Goal: Information Seeking & Learning: Find contact information

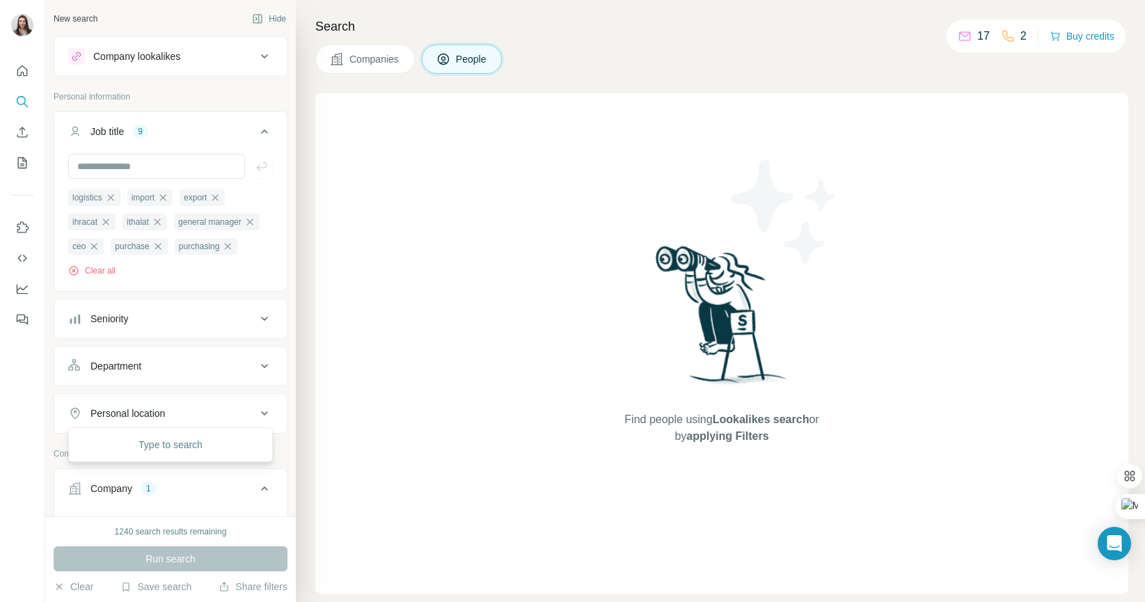
scroll to position [139, 0]
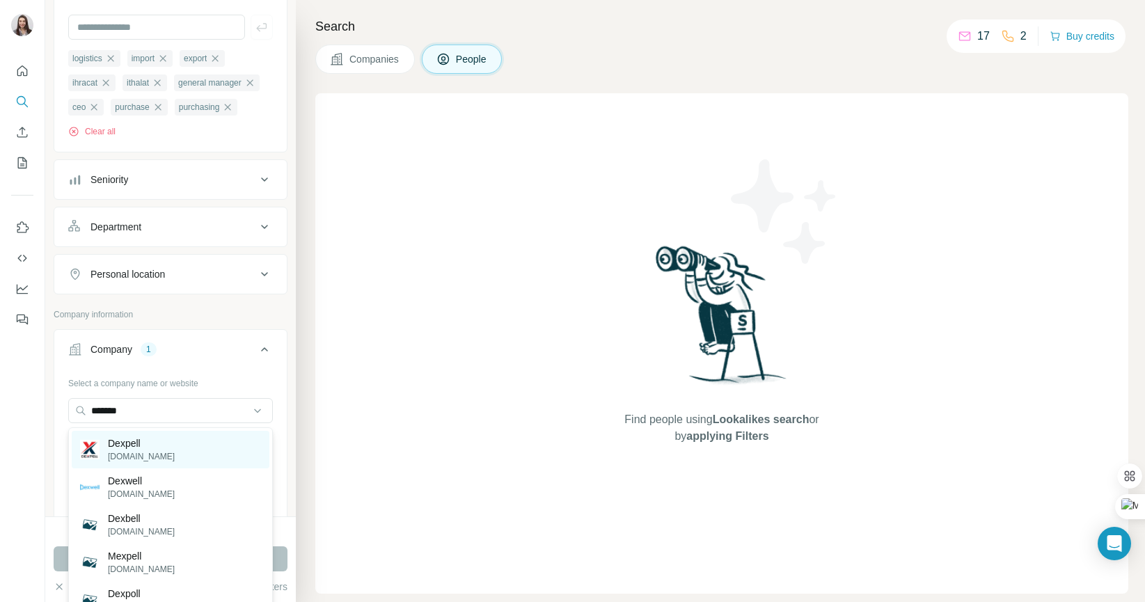
type input "*******"
click at [123, 444] on p "Dexpell" at bounding box center [141, 443] width 67 height 14
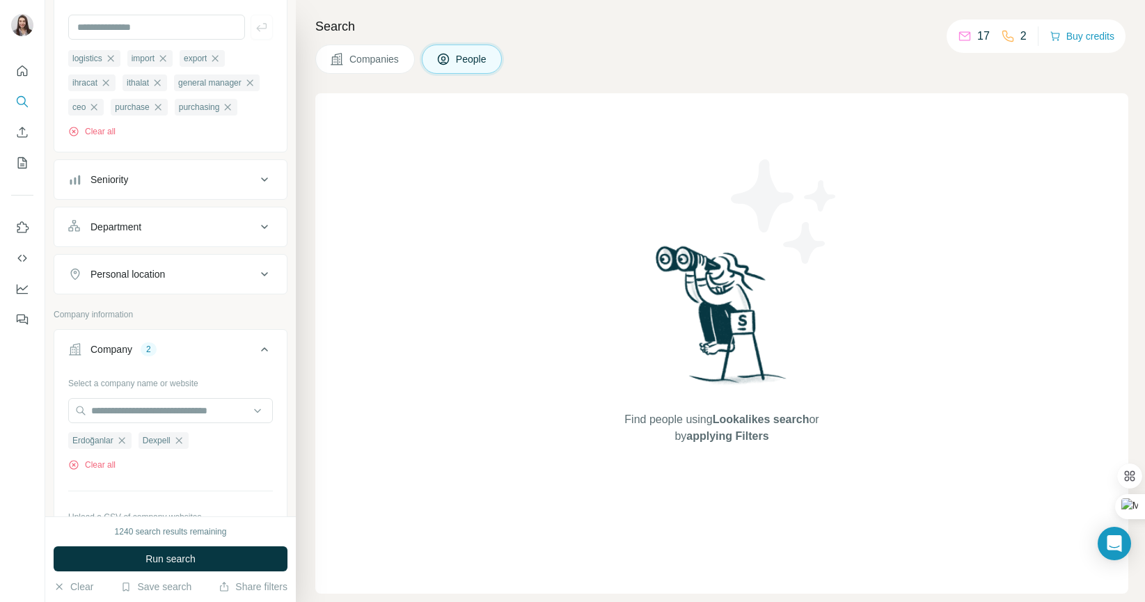
click at [159, 571] on button "Run search" at bounding box center [171, 558] width 234 height 25
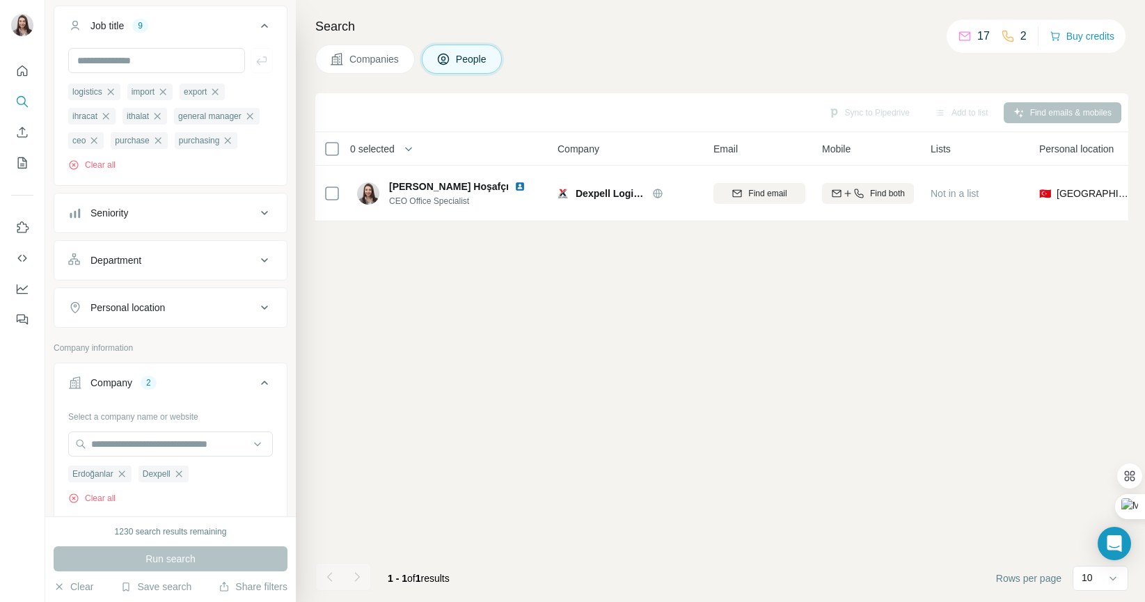
scroll to position [105, 0]
click at [168, 61] on input "text" at bounding box center [156, 61] width 177 height 25
type input "*******"
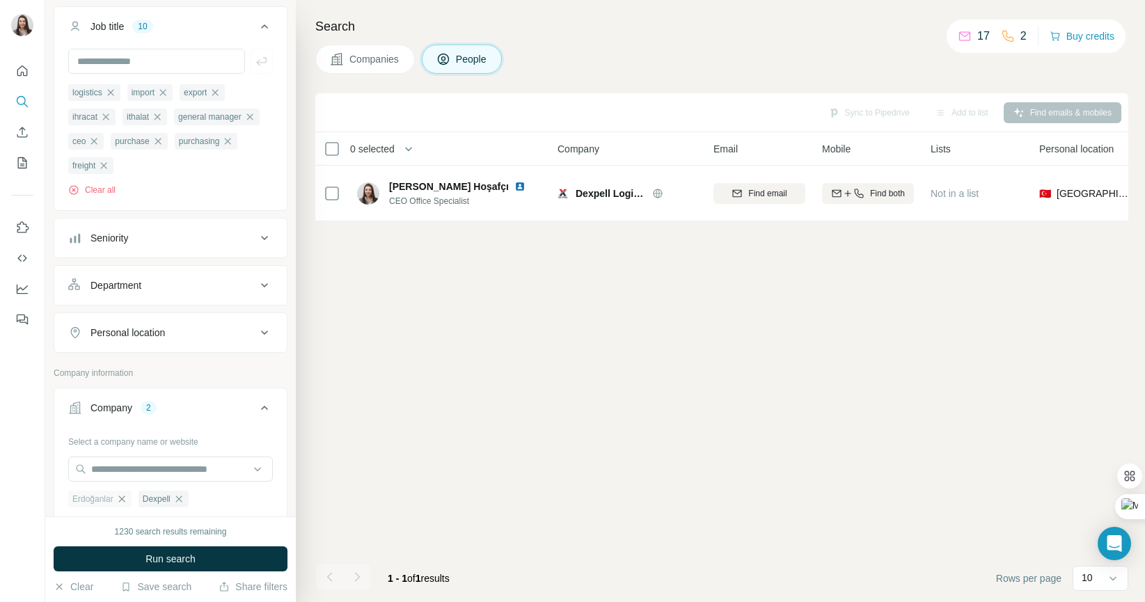
click at [124, 505] on icon "button" at bounding box center [121, 498] width 11 height 11
click at [150, 558] on span "Run search" at bounding box center [170, 559] width 50 height 14
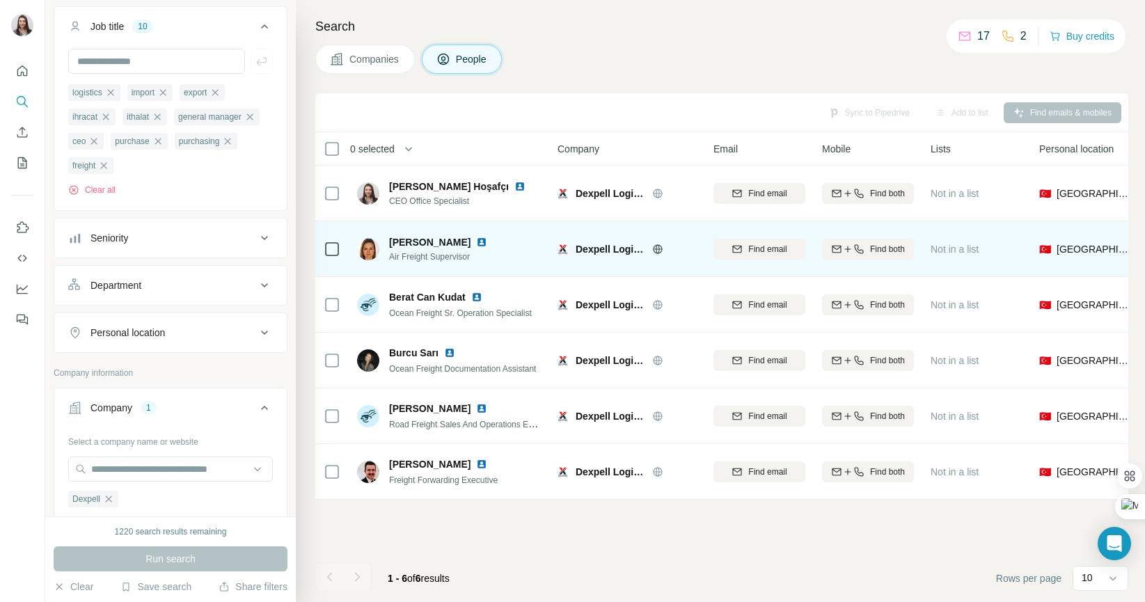
click at [367, 242] on img at bounding box center [368, 249] width 22 height 22
click at [412, 242] on span "[PERSON_NAME]" at bounding box center [429, 242] width 81 height 14
click at [443, 238] on span "[PERSON_NAME]" at bounding box center [429, 242] width 81 height 14
click at [420, 242] on span "[PERSON_NAME]" at bounding box center [429, 242] width 81 height 14
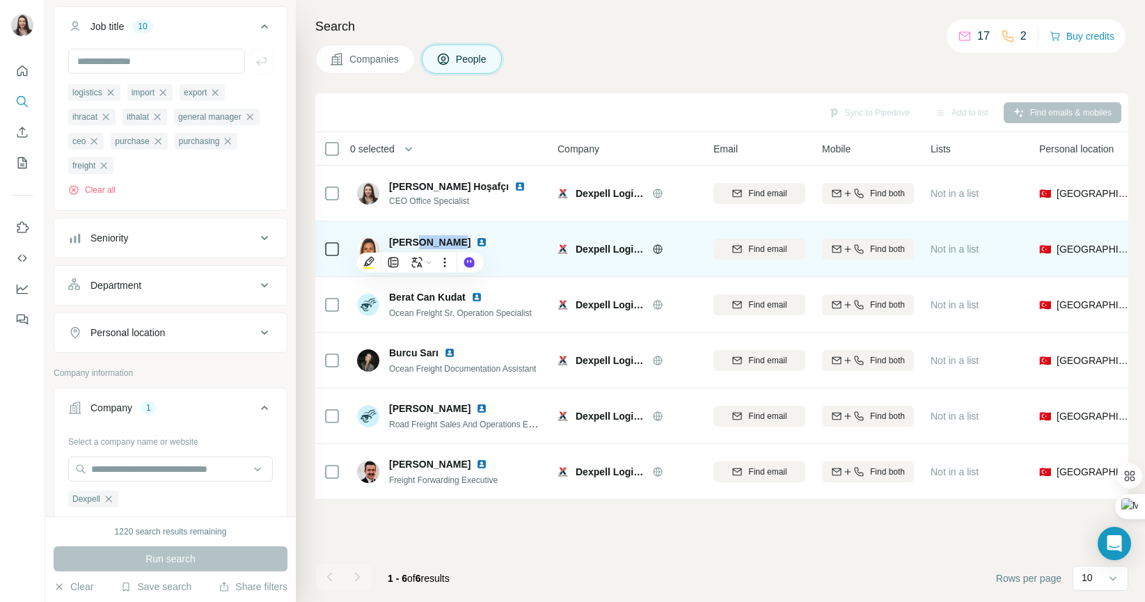
click at [420, 242] on span "[PERSON_NAME]" at bounding box center [429, 242] width 81 height 14
click at [417, 242] on span "[PERSON_NAME]" at bounding box center [429, 242] width 81 height 14
click at [658, 246] on icon at bounding box center [657, 249] width 11 height 11
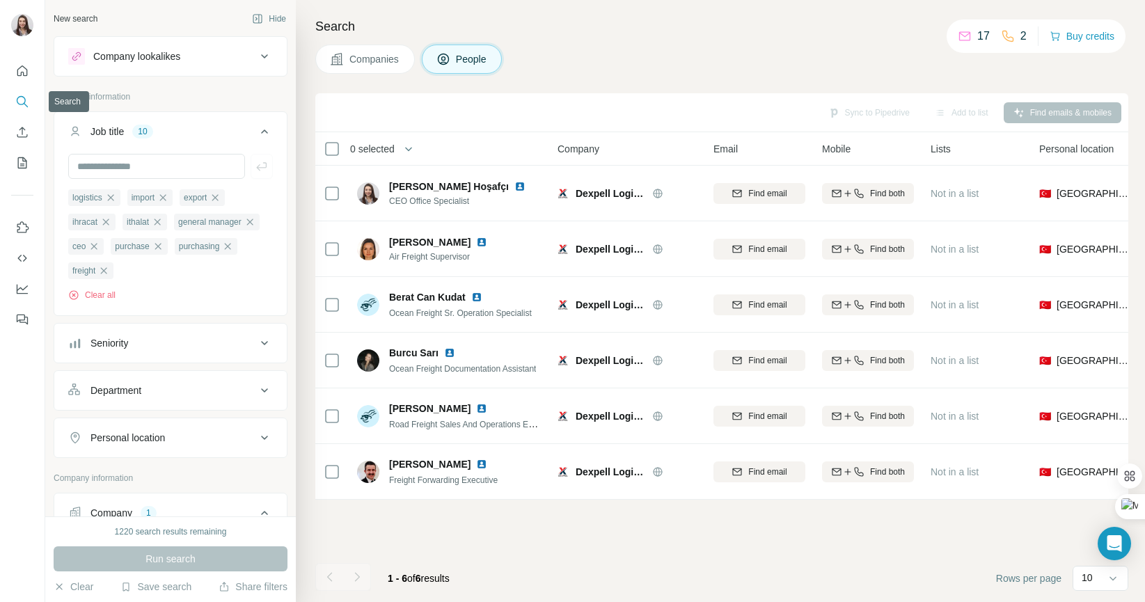
click at [19, 115] on nav at bounding box center [22, 116] width 22 height 117
click at [19, 109] on button "Search" at bounding box center [22, 101] width 22 height 25
click at [20, 109] on button "Search" at bounding box center [22, 101] width 22 height 25
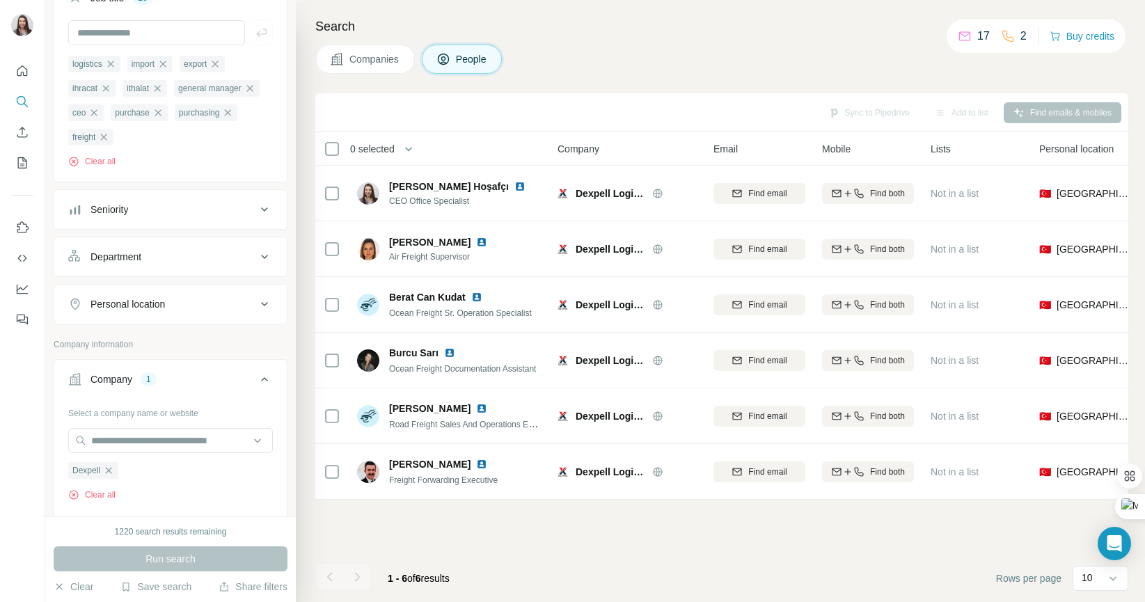
scroll to position [156, 0]
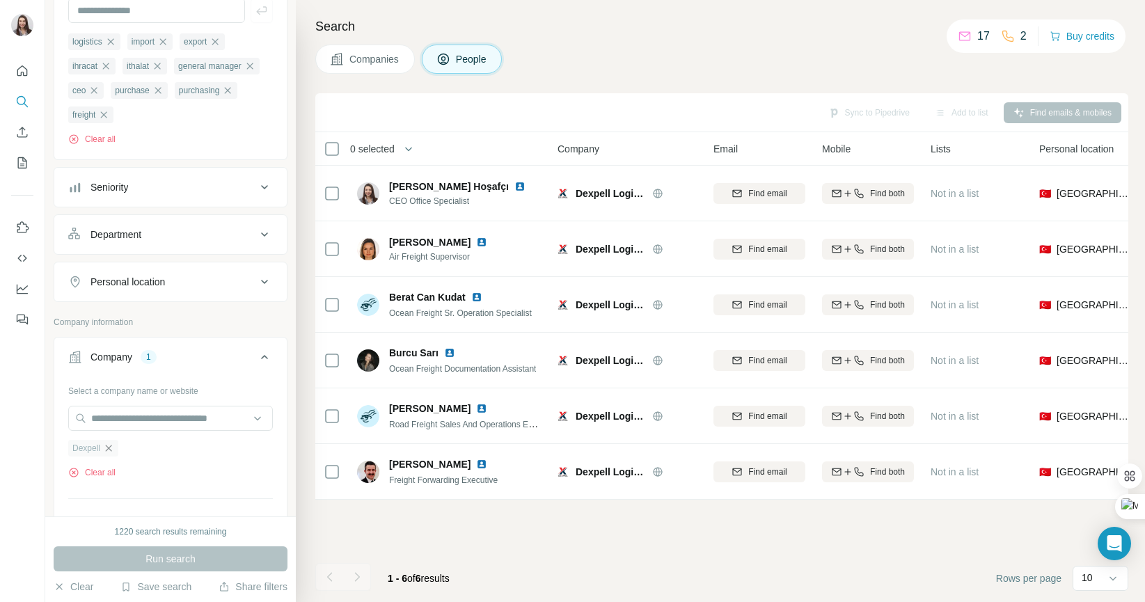
click at [113, 451] on icon "button" at bounding box center [108, 448] width 11 height 11
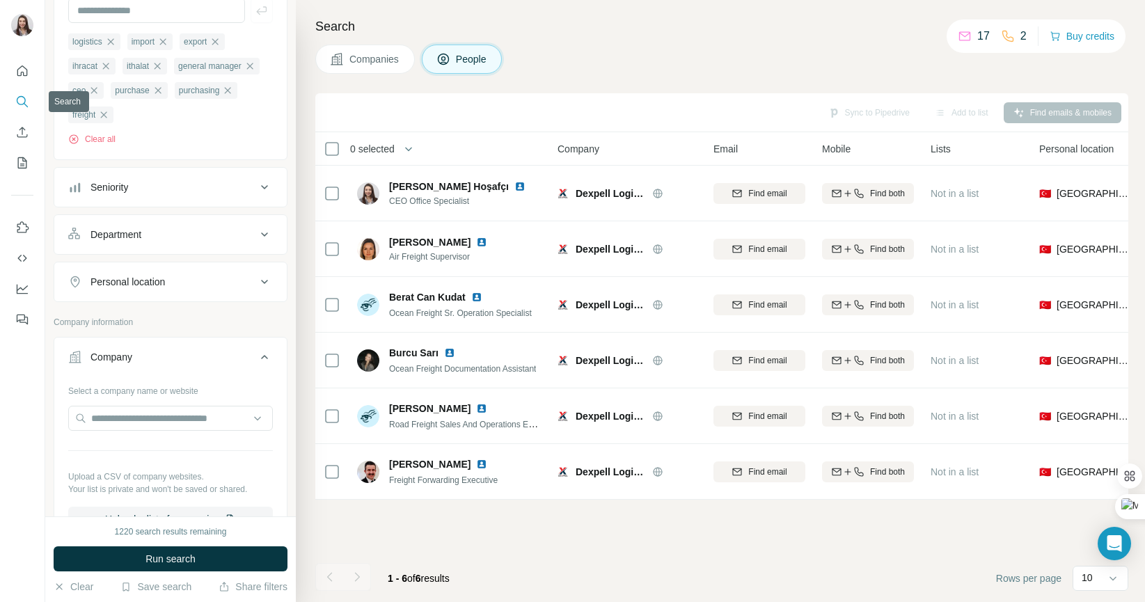
click at [26, 96] on icon "Search" at bounding box center [22, 102] width 14 height 14
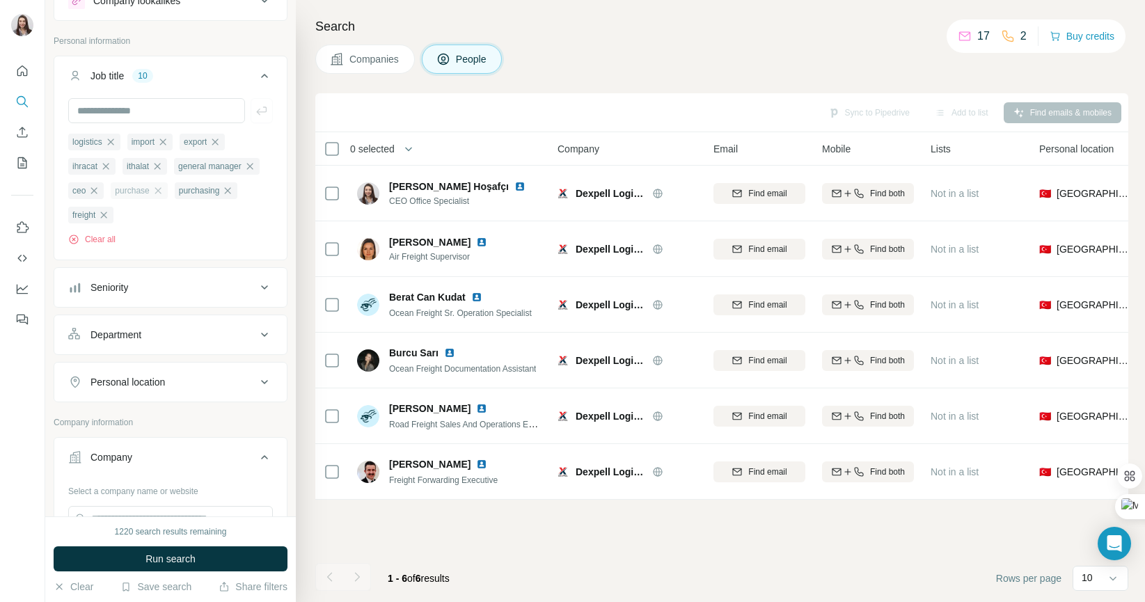
scroll to position [33, 0]
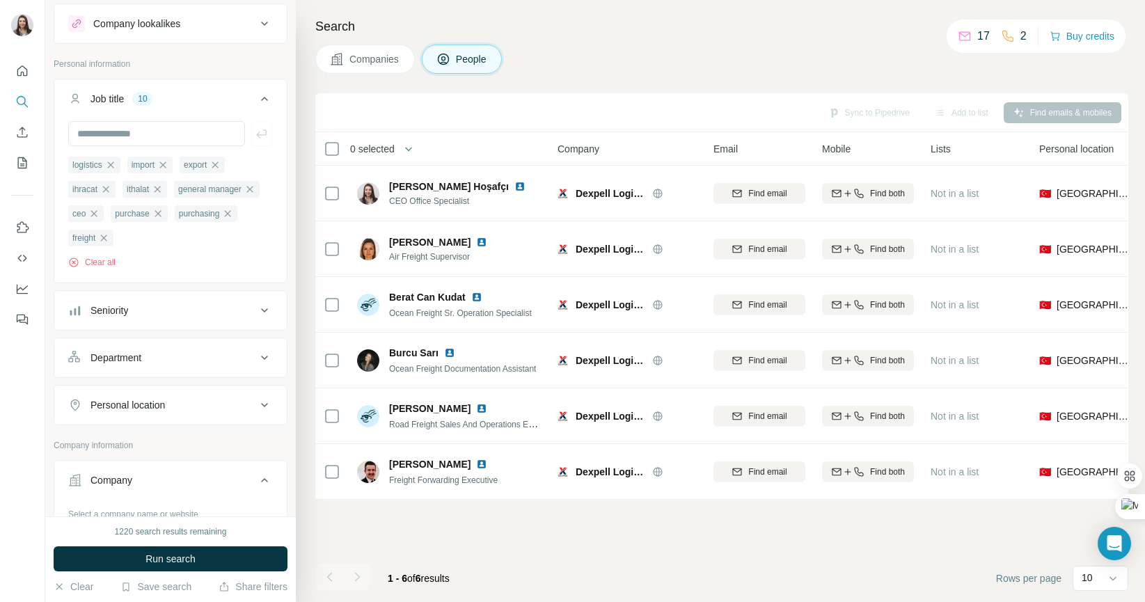
click at [347, 61] on button "Companies" at bounding box center [365, 59] width 100 height 29
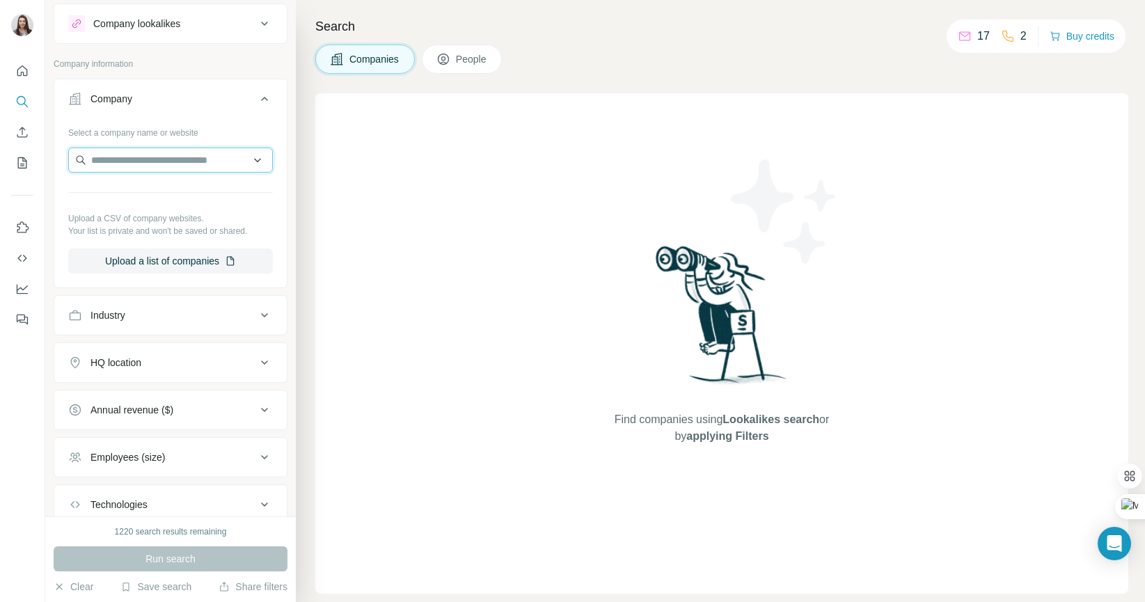
click at [149, 160] on input "text" at bounding box center [170, 160] width 205 height 25
paste input "******"
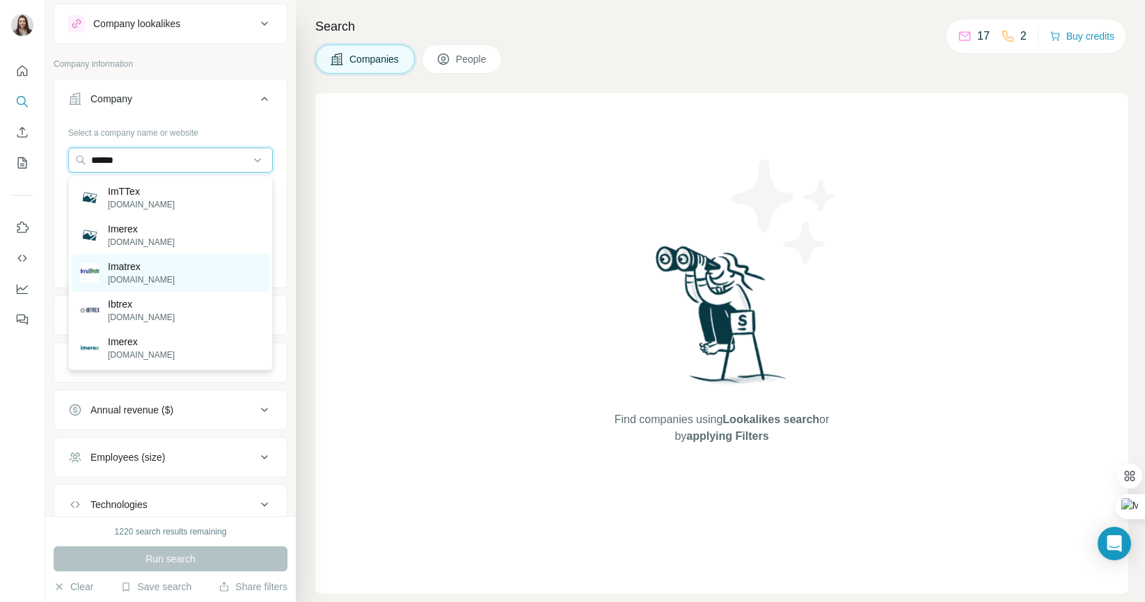
type input "******"
click at [162, 275] on div "Imatrex [DOMAIN_NAME]" at bounding box center [171, 273] width 198 height 38
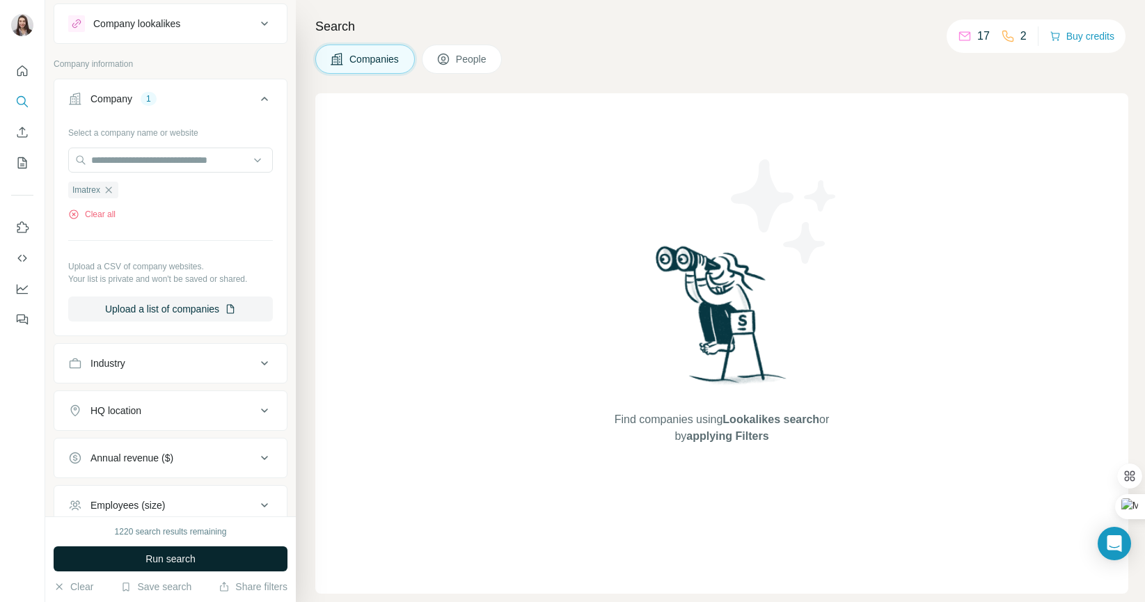
click at [108, 558] on button "Run search" at bounding box center [171, 558] width 234 height 25
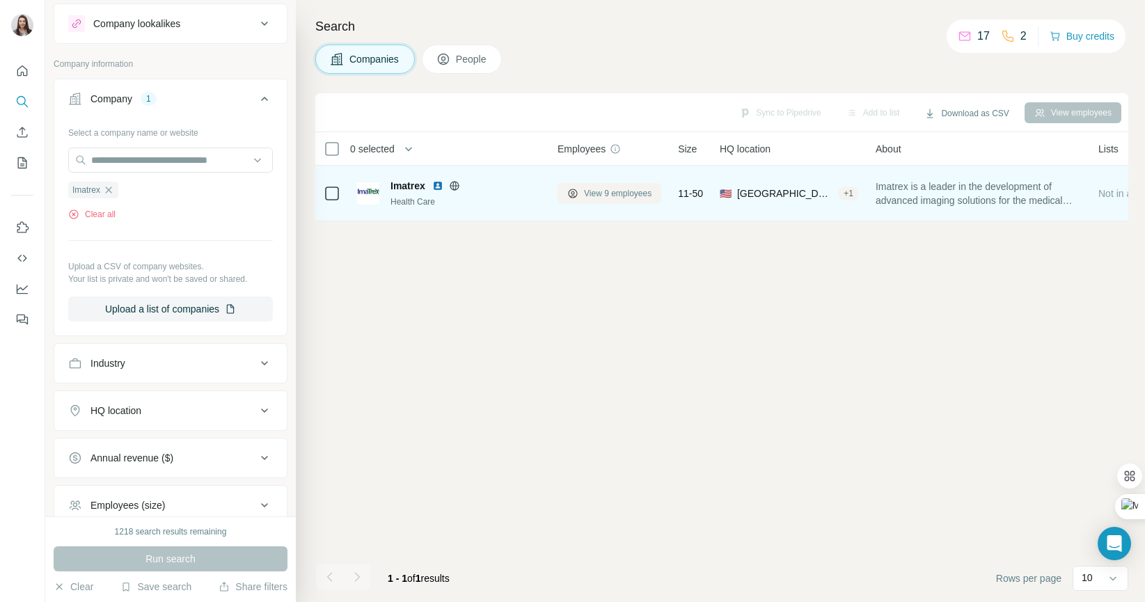
click at [593, 193] on span "View 9 employees" at bounding box center [618, 193] width 68 height 13
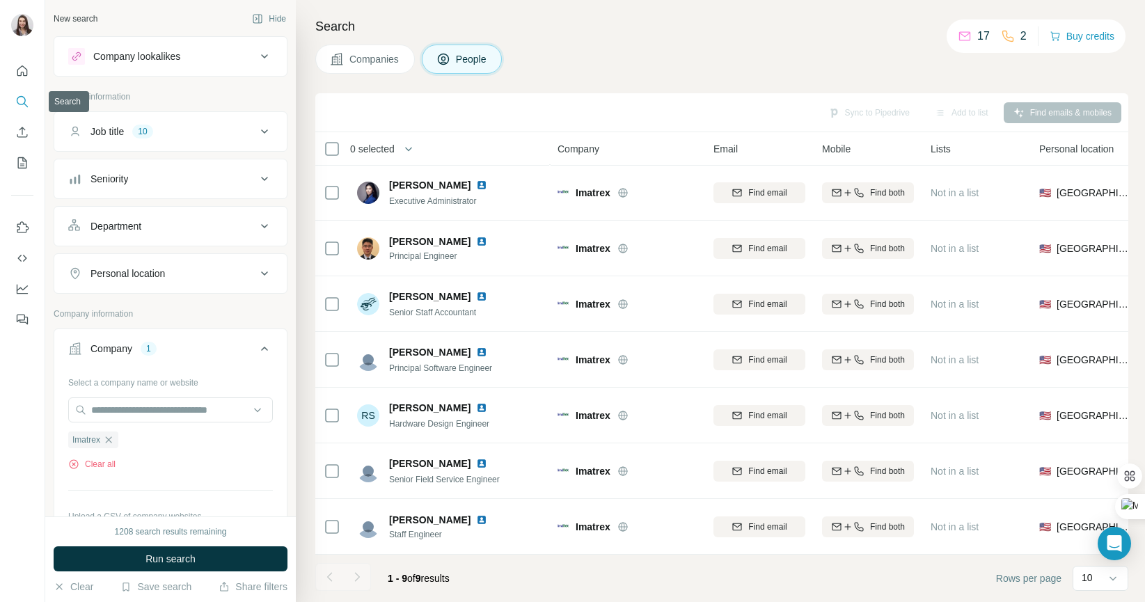
click at [29, 95] on icon "Search" at bounding box center [22, 102] width 14 height 14
click at [456, 56] on button "People" at bounding box center [462, 59] width 81 height 29
click at [90, 462] on button "Clear all" at bounding box center [91, 464] width 47 height 13
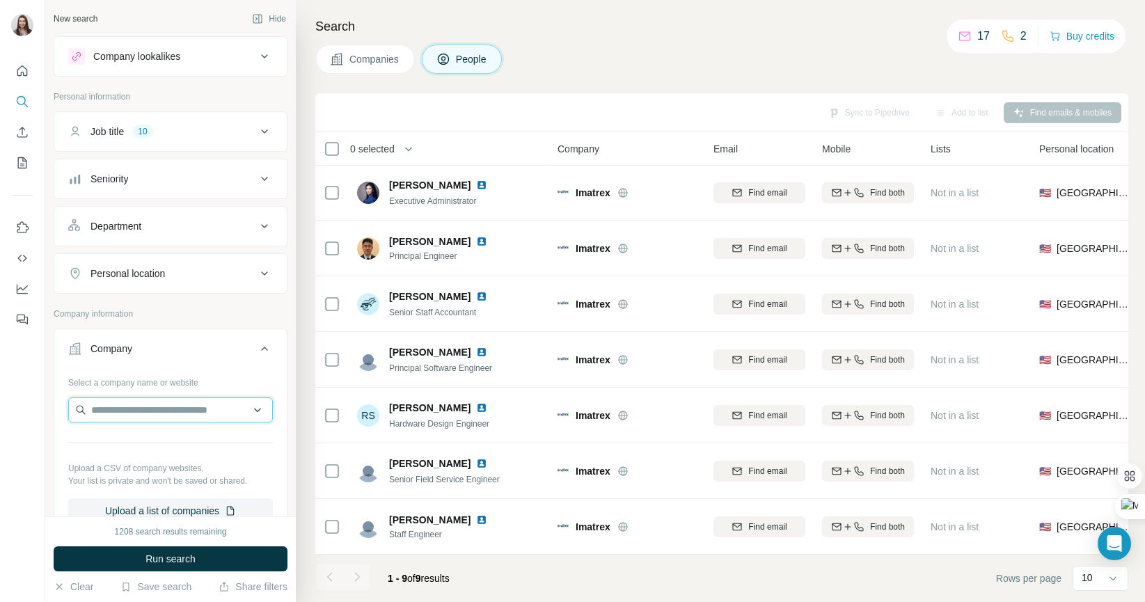
click at [124, 400] on input "text" at bounding box center [170, 409] width 205 height 25
click at [484, 58] on span "People" at bounding box center [472, 59] width 32 height 14
click at [151, 401] on input "text" at bounding box center [170, 409] width 205 height 25
paste input "**********"
type input "**********"
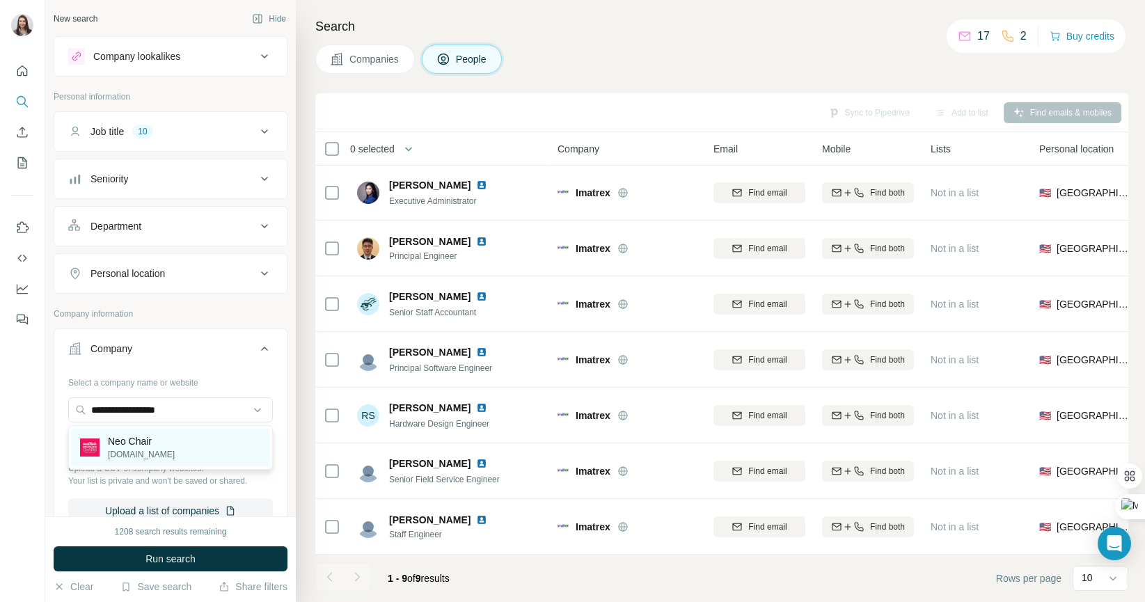
click at [159, 448] on p "[DOMAIN_NAME]" at bounding box center [141, 454] width 67 height 13
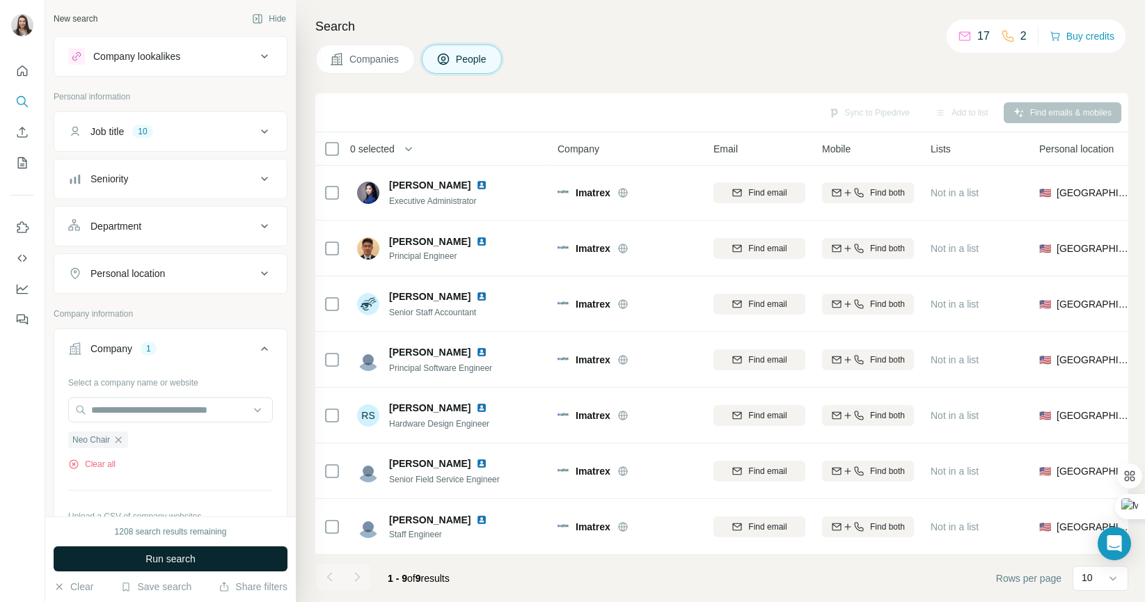
click at [167, 550] on button "Run search" at bounding box center [171, 558] width 234 height 25
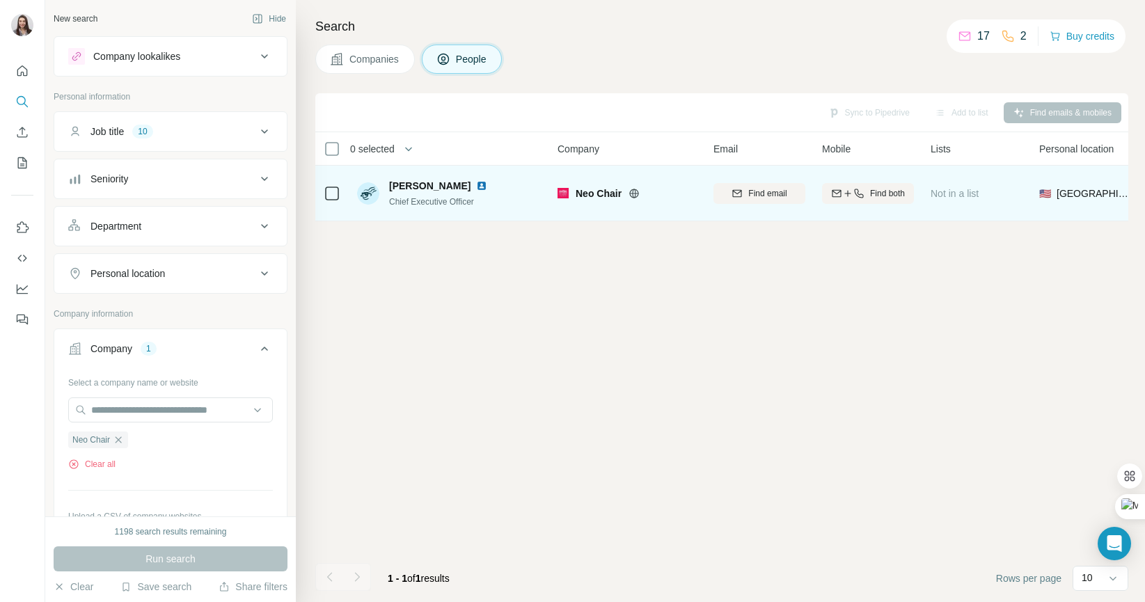
click at [476, 186] on img at bounding box center [481, 185] width 11 height 11
